Goal: Transaction & Acquisition: Purchase product/service

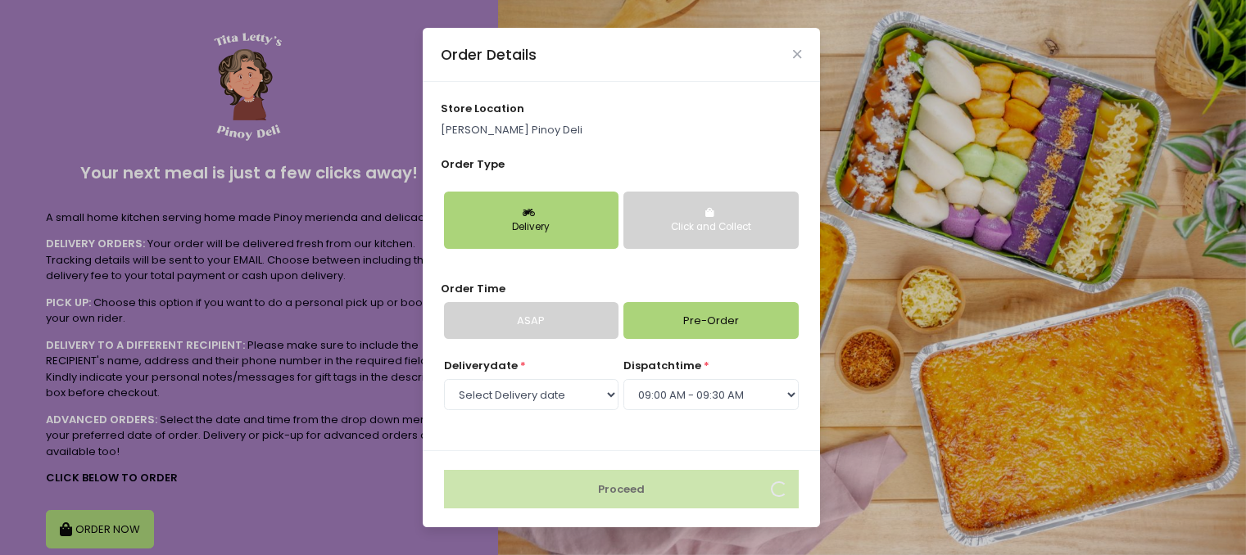
select select "[DATE]"
select select "09:00"
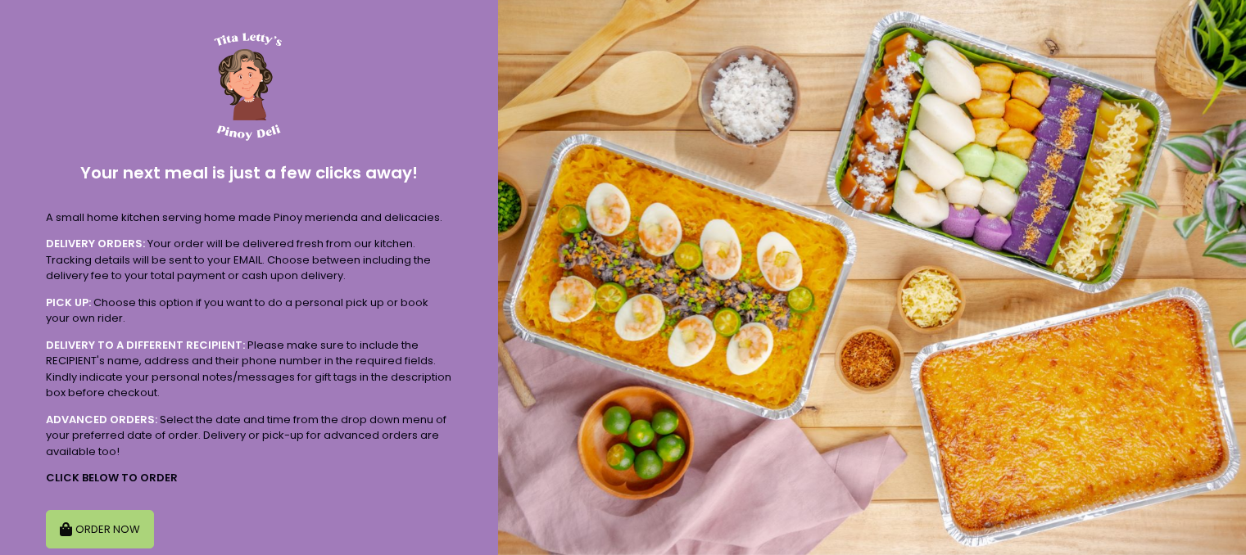
click at [116, 536] on button "ORDER NOW" at bounding box center [100, 529] width 108 height 39
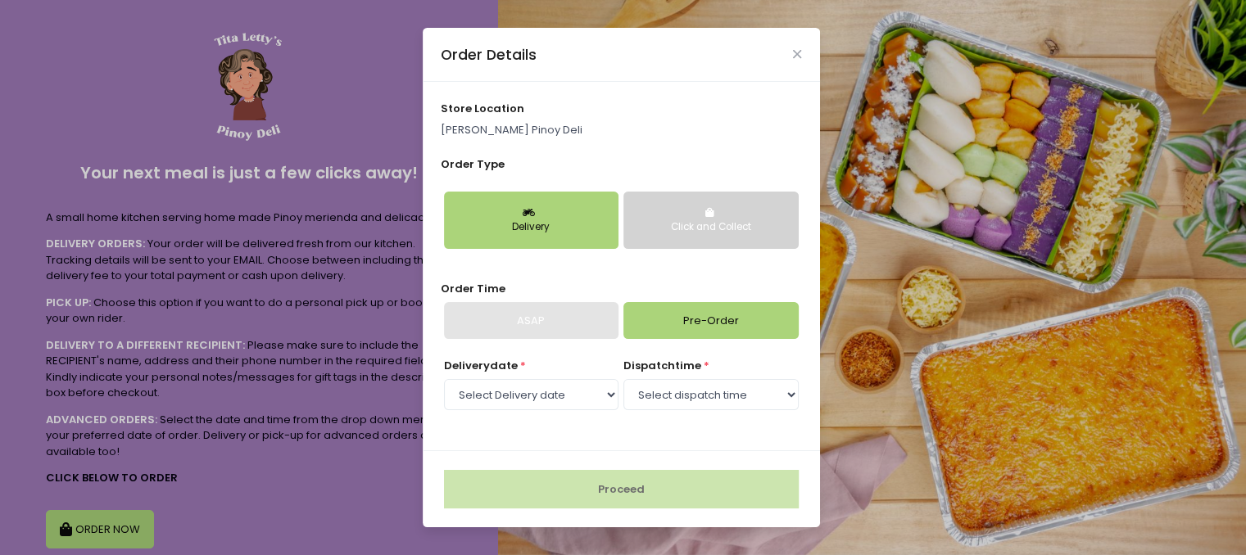
scroll to position [76, 0]
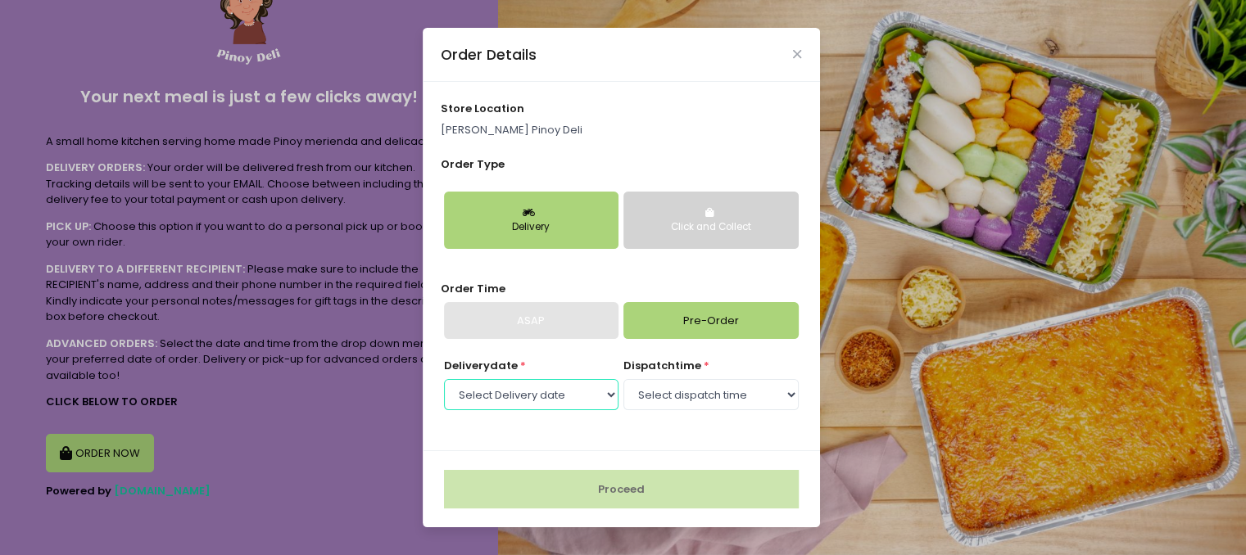
click at [544, 392] on select "Select Delivery date [DATE] [DATE] [DATE] [DATE] [DATE] [DATE]" at bounding box center [531, 394] width 174 height 31
select select "[DATE]"
click at [444, 379] on select "Select Delivery date [DATE] [DATE] [DATE] [DATE] [DATE] [DATE]" at bounding box center [531, 394] width 174 height 31
click at [690, 393] on select "Select dispatch time 09:00 AM - 09:30 AM 09:30 AM - 10:00 AM 10:00 AM - 10:30 A…" at bounding box center [710, 394] width 174 height 31
select select "09:00"
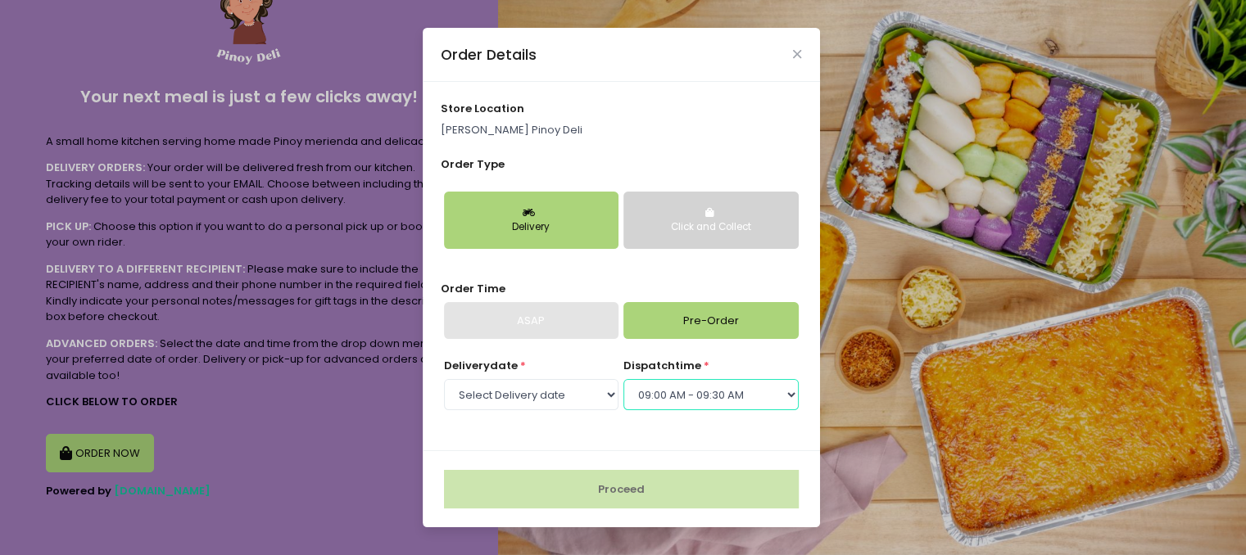
click at [623, 379] on select "Select dispatch time 09:00 AM - 09:30 AM 09:30 AM - 10:00 AM 10:00 AM - 10:30 A…" at bounding box center [710, 394] width 174 height 31
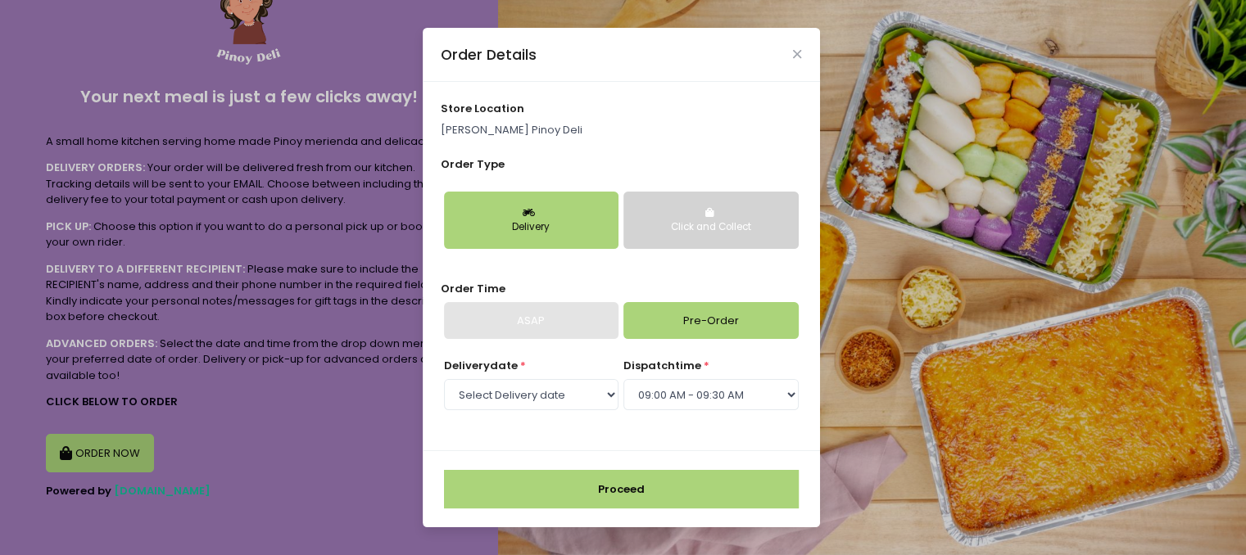
click at [619, 487] on button "Proceed" at bounding box center [621, 489] width 355 height 39
